Goal: Transaction & Acquisition: Purchase product/service

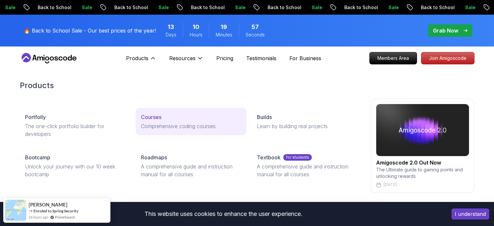
click at [147, 117] on p "Courses" at bounding box center [151, 117] width 20 height 8
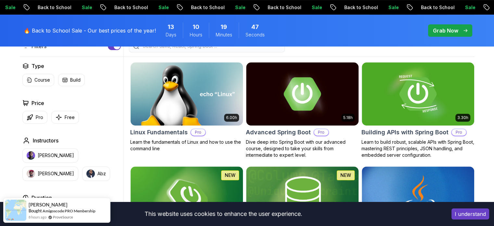
scroll to position [195, 0]
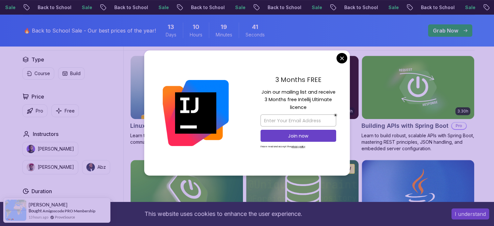
drag, startPoint x: 269, startPoint y: 92, endPoint x: 320, endPoint y: 104, distance: 52.0
click at [320, 104] on p "Join our mailing list and receive 3 Months free Intellij Ultimate licence" at bounding box center [298, 99] width 76 height 23
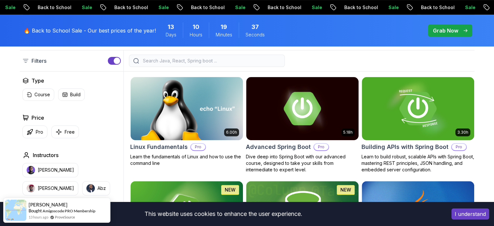
scroll to position [162, 0]
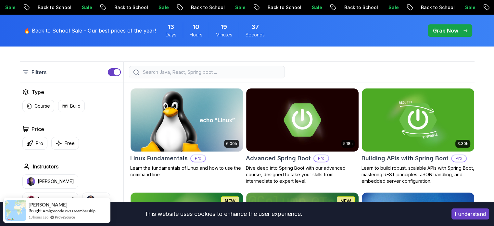
click at [440, 31] on p "Grab Now" at bounding box center [445, 31] width 25 height 8
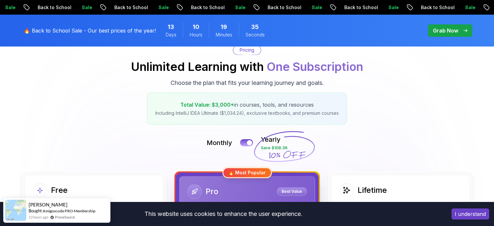
scroll to position [97, 0]
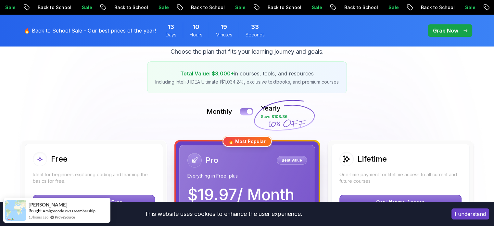
click at [251, 111] on div at bounding box center [250, 112] width 6 height 6
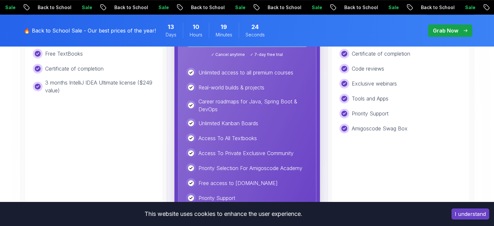
scroll to position [325, 0]
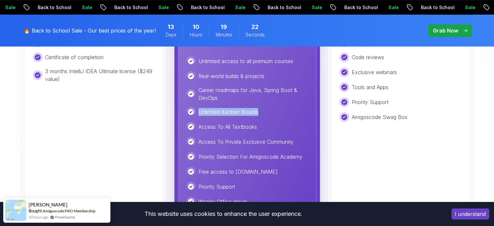
drag, startPoint x: 196, startPoint y: 109, endPoint x: 269, endPoint y: 110, distance: 72.4
click at [269, 110] on div "Unlimited Kanban Boards" at bounding box center [247, 112] width 122 height 10
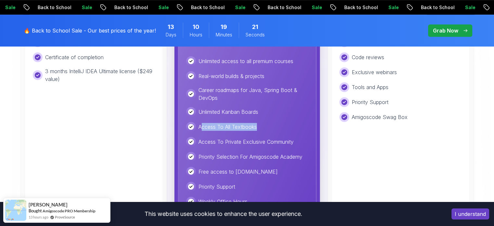
drag, startPoint x: 204, startPoint y: 127, endPoint x: 271, endPoint y: 128, distance: 67.5
click at [270, 127] on div "Access To All Textbooks" at bounding box center [247, 127] width 122 height 10
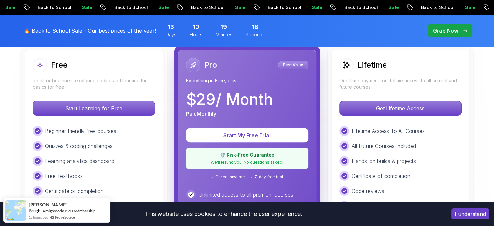
scroll to position [195, 0]
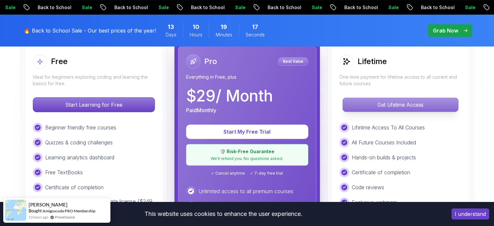
click at [355, 109] on p "Get Lifetime Access" at bounding box center [400, 105] width 115 height 14
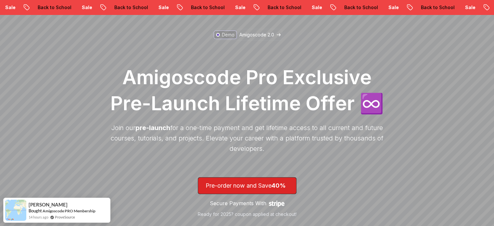
scroll to position [65, 0]
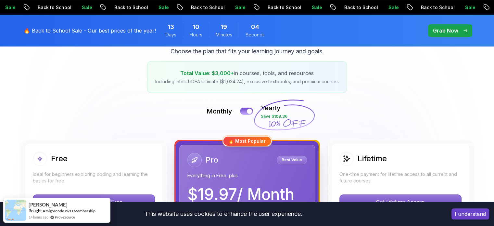
scroll to position [130, 0]
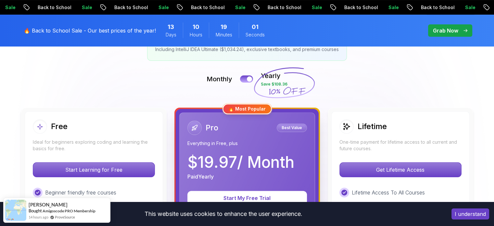
drag, startPoint x: 194, startPoint y: 166, endPoint x: 303, endPoint y: 166, distance: 108.5
click at [303, 166] on div "$ 19.97 / Month Paid Yearly" at bounding box center [246, 167] width 119 height 26
click at [251, 80] on div at bounding box center [250, 79] width 6 height 6
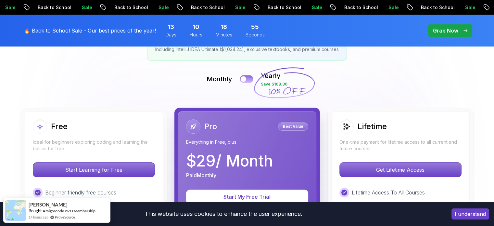
click at [245, 78] on div at bounding box center [244, 79] width 6 height 6
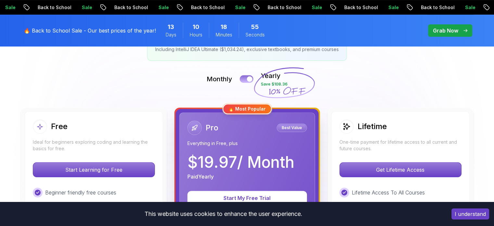
click at [251, 79] on div at bounding box center [250, 79] width 6 height 6
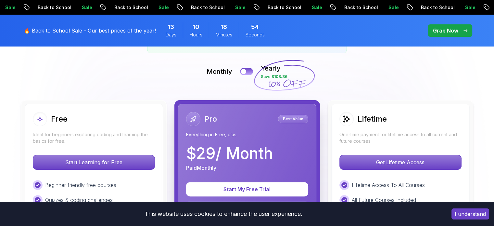
scroll to position [162, 0]
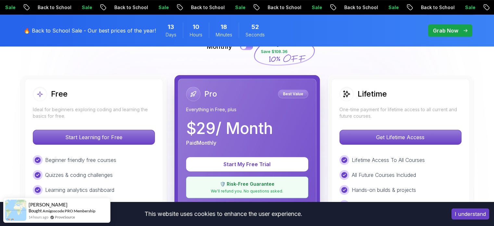
click at [290, 93] on p "Best Value" at bounding box center [293, 94] width 28 height 6
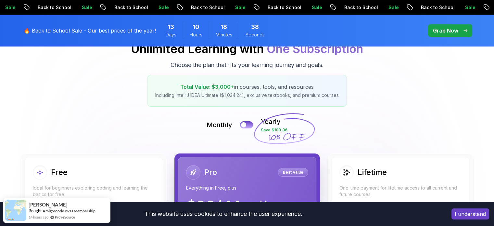
scroll to position [0, 0]
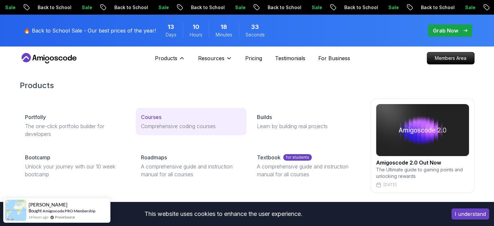
click at [157, 120] on p "Courses" at bounding box center [151, 117] width 20 height 8
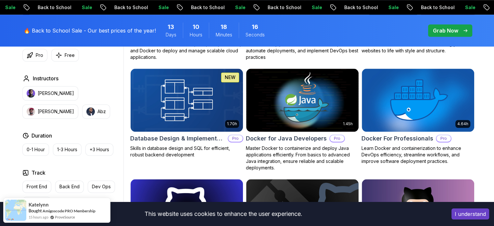
scroll to position [617, 0]
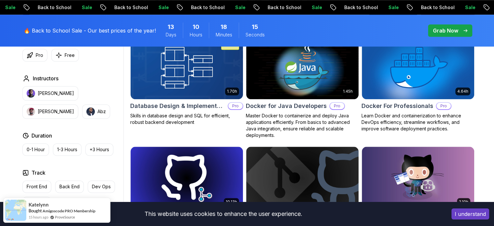
click at [92, 134] on div "Duration" at bounding box center [71, 136] width 98 height 8
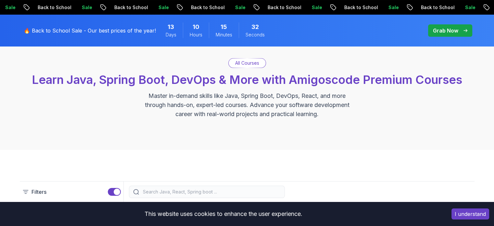
scroll to position [0, 0]
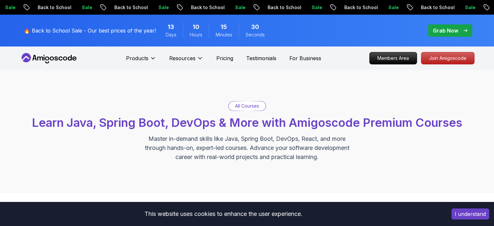
click at [440, 31] on p "Grab Now" at bounding box center [445, 31] width 25 height 8
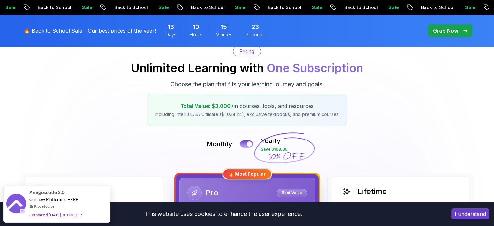
scroll to position [97, 0]
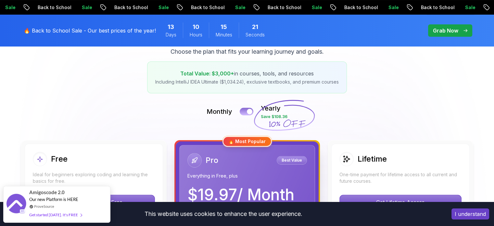
click at [249, 111] on div at bounding box center [250, 112] width 6 height 6
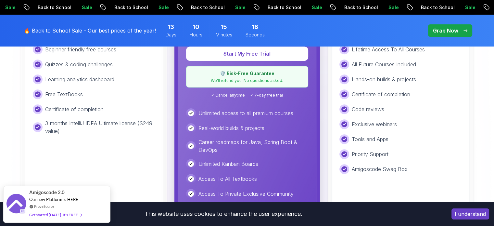
scroll to position [292, 0]
